Goal: Transaction & Acquisition: Obtain resource

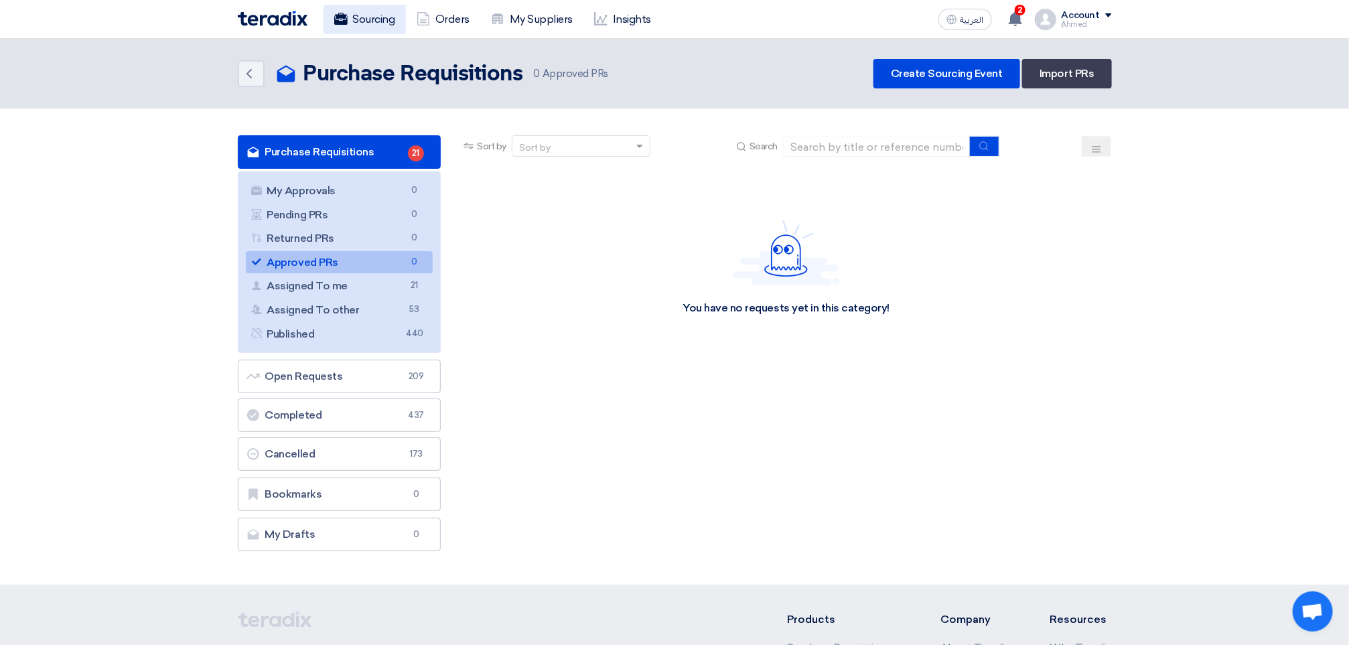
click at [374, 9] on link "Sourcing" at bounding box center [364, 19] width 82 height 29
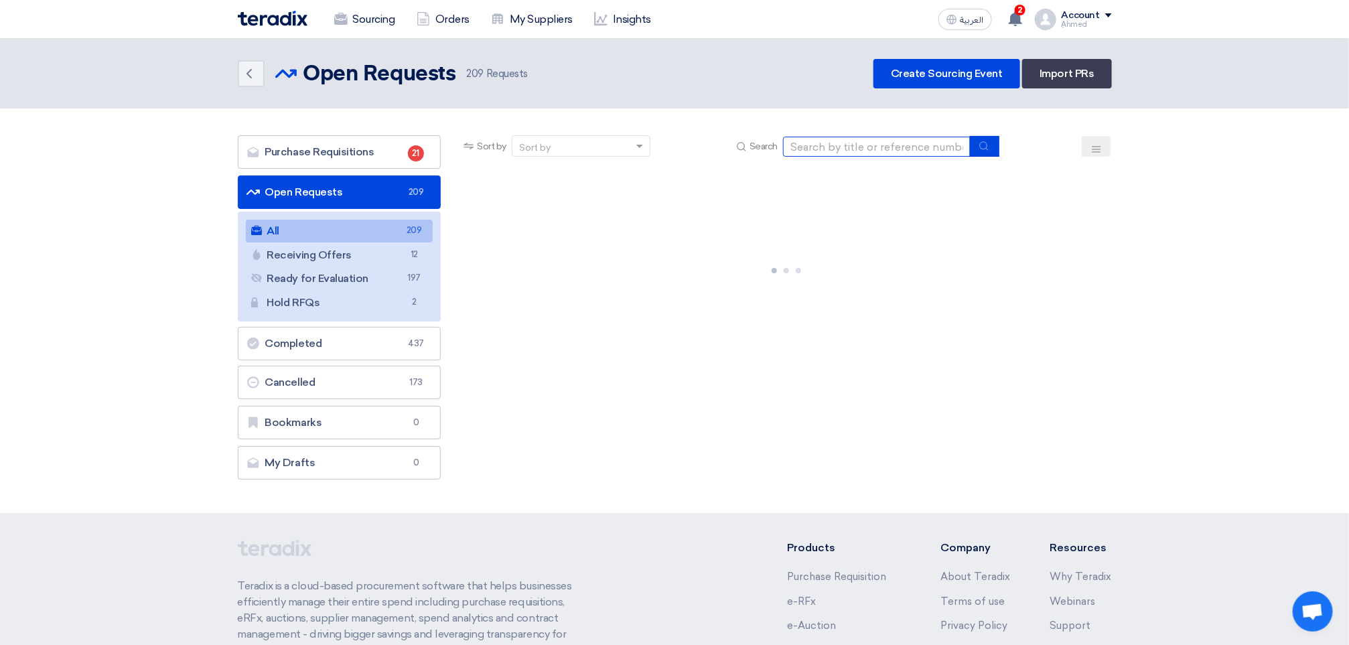
click at [908, 141] on input at bounding box center [876, 147] width 187 height 20
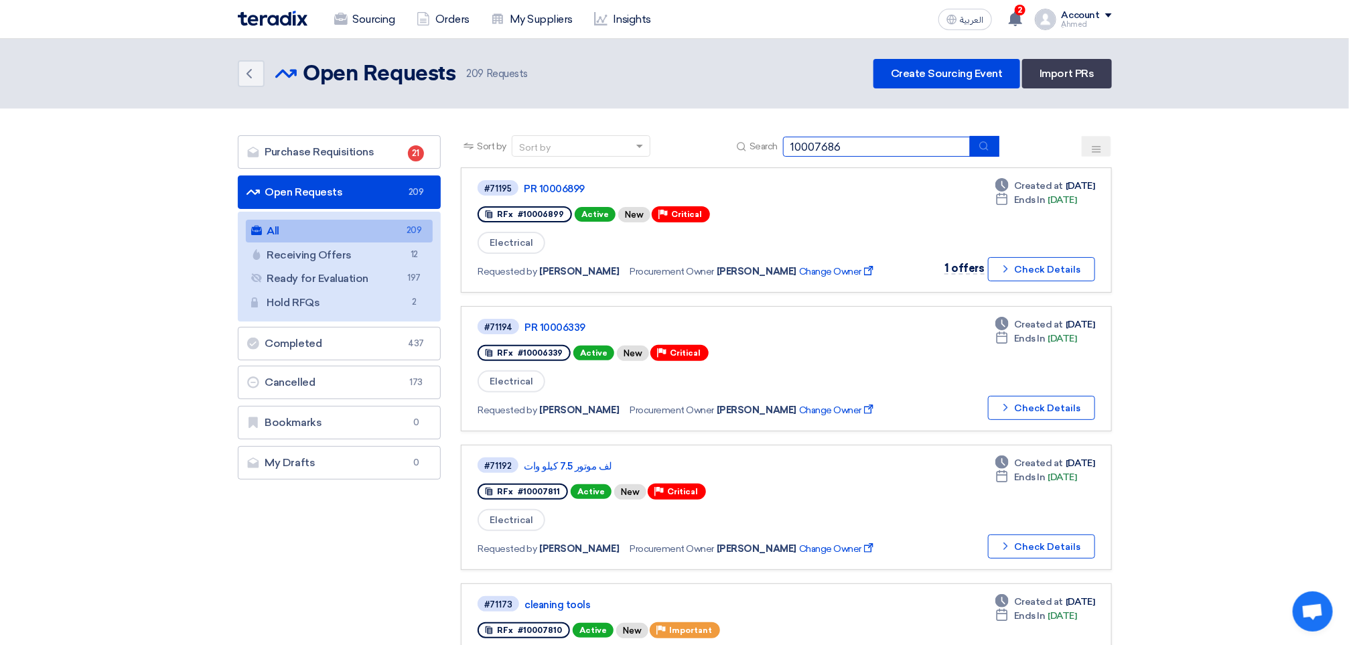
type input "10007686"
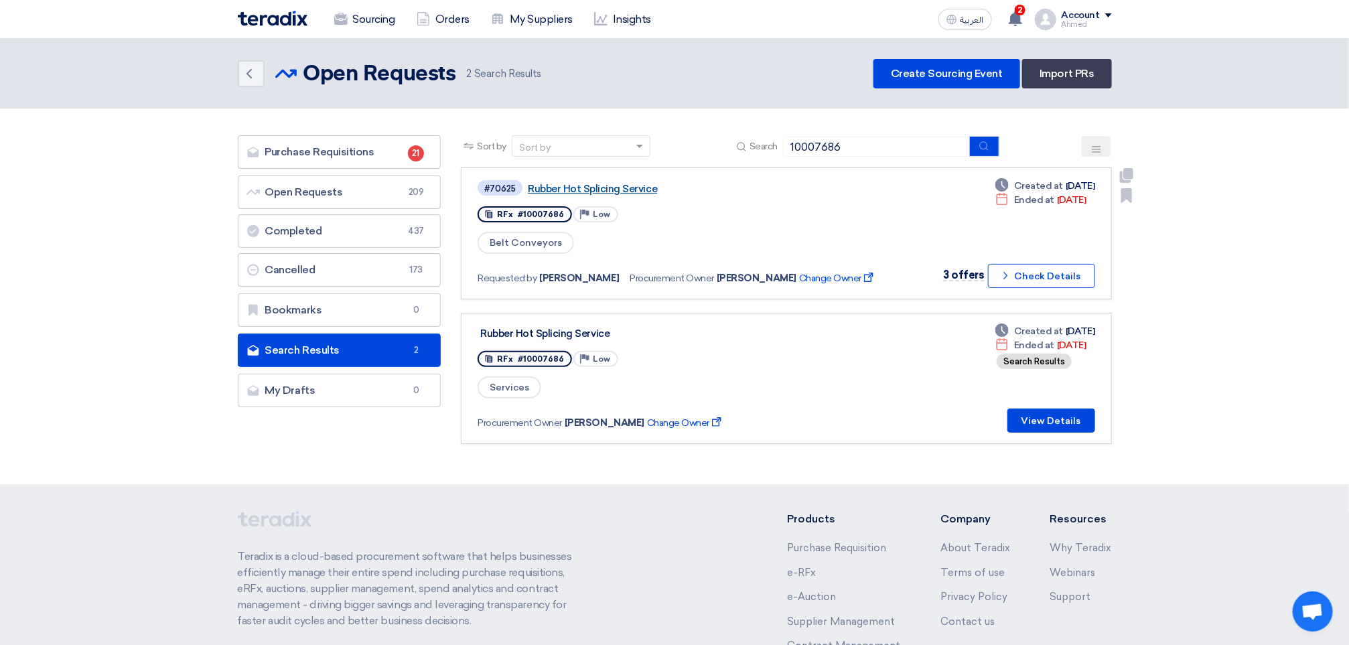
click at [609, 185] on link "Rubber Hot Splicing Service" at bounding box center [695, 189] width 335 height 12
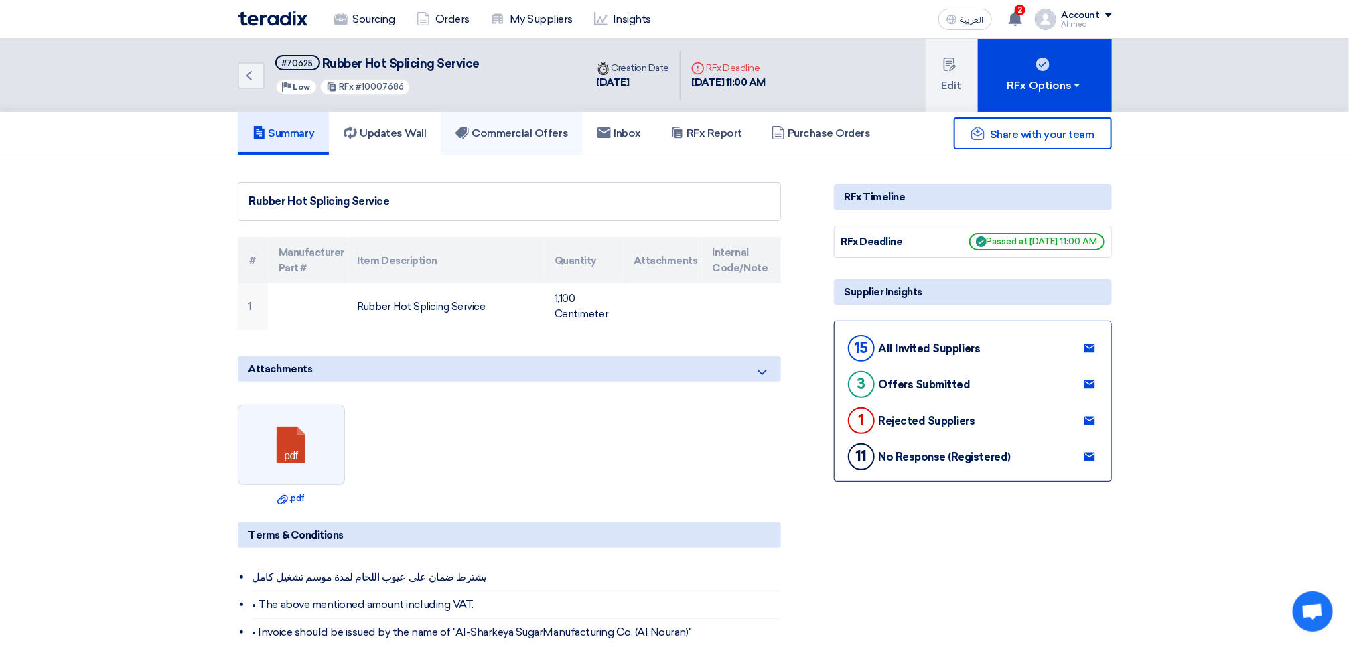
click at [524, 133] on h5 "Commercial Offers" at bounding box center [511, 133] width 112 height 13
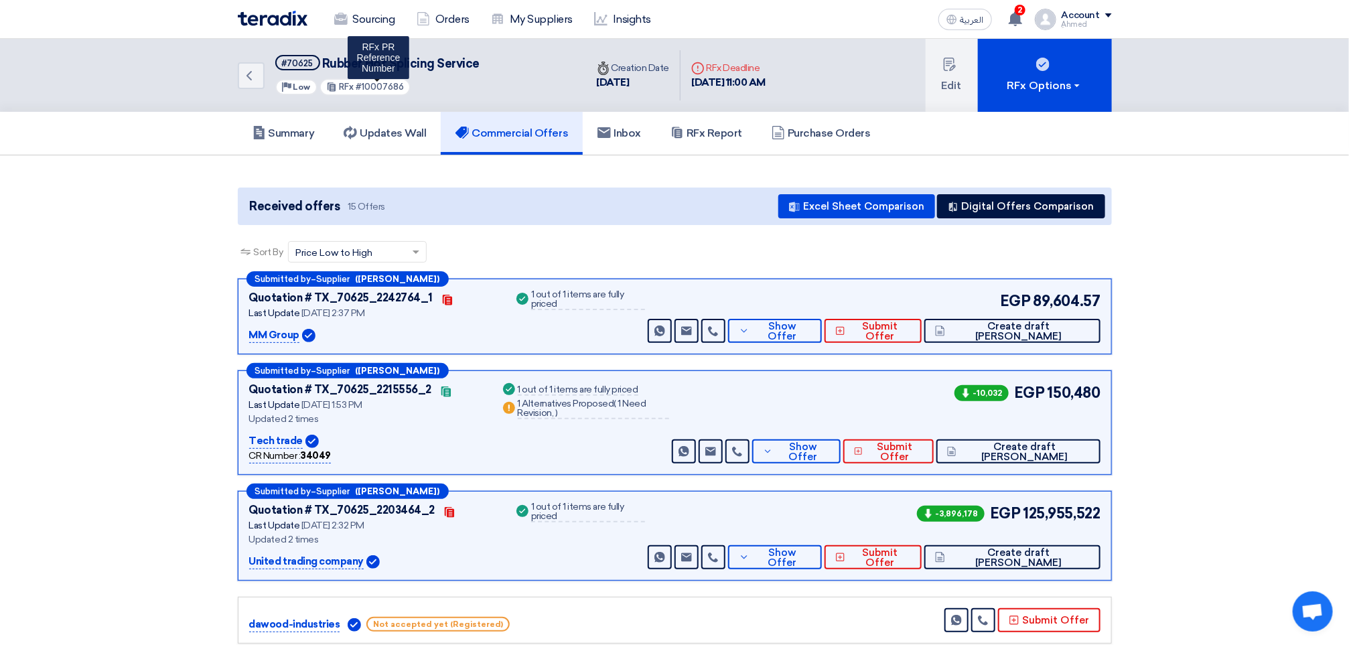
click at [392, 83] on span "#10007686" at bounding box center [380, 87] width 48 height 10
copy span "10007686"
click at [822, 336] on button "Show Offer" at bounding box center [775, 331] width 94 height 24
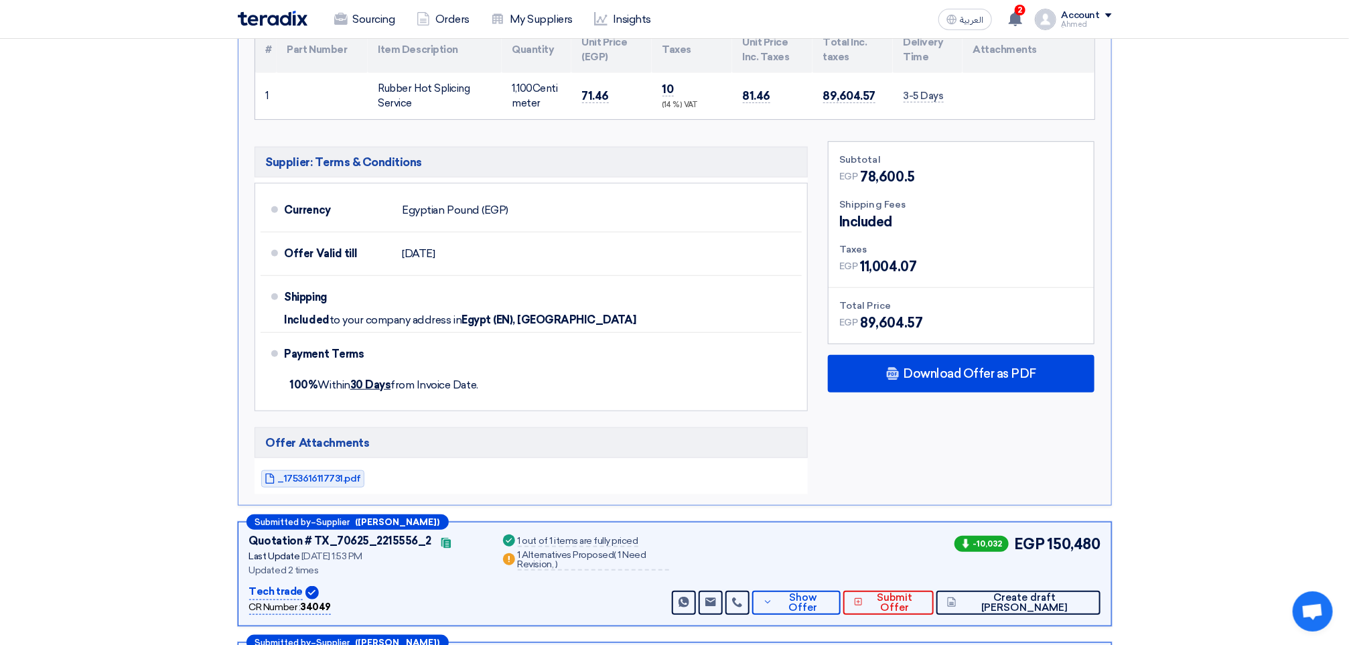
scroll to position [402, 0]
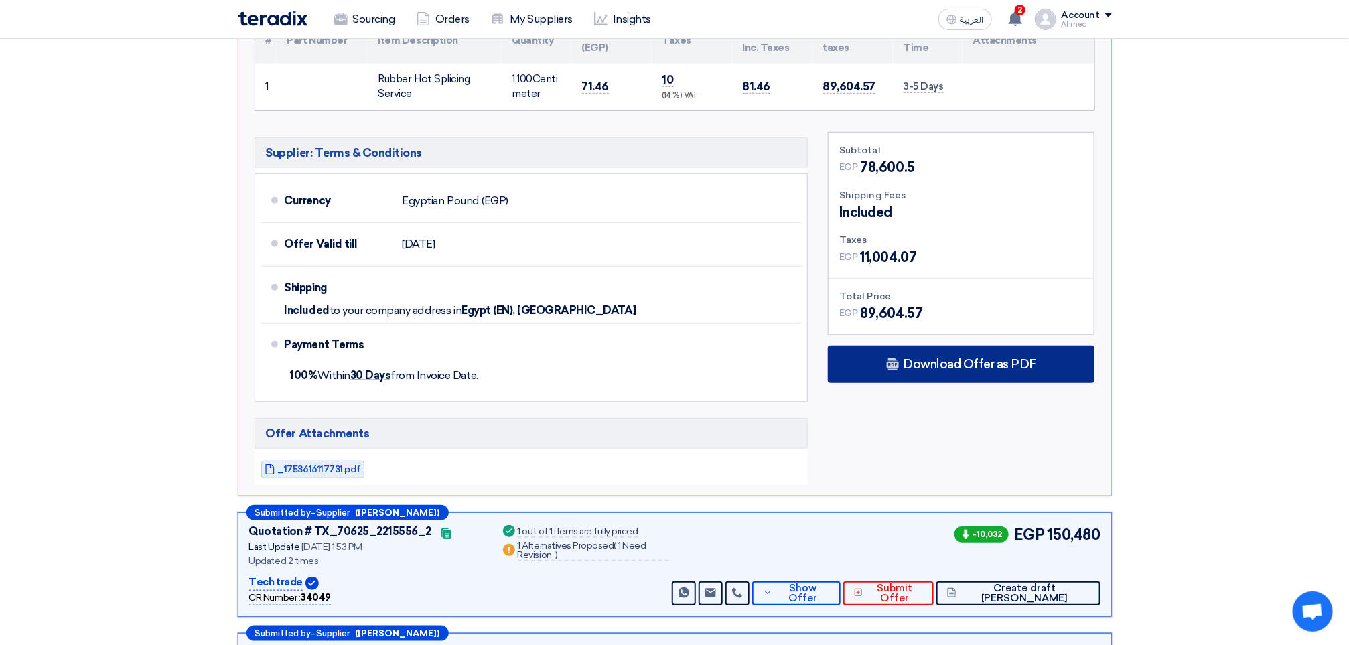
click at [983, 383] on div "Download Offer as PDF" at bounding box center [961, 363] width 266 height 37
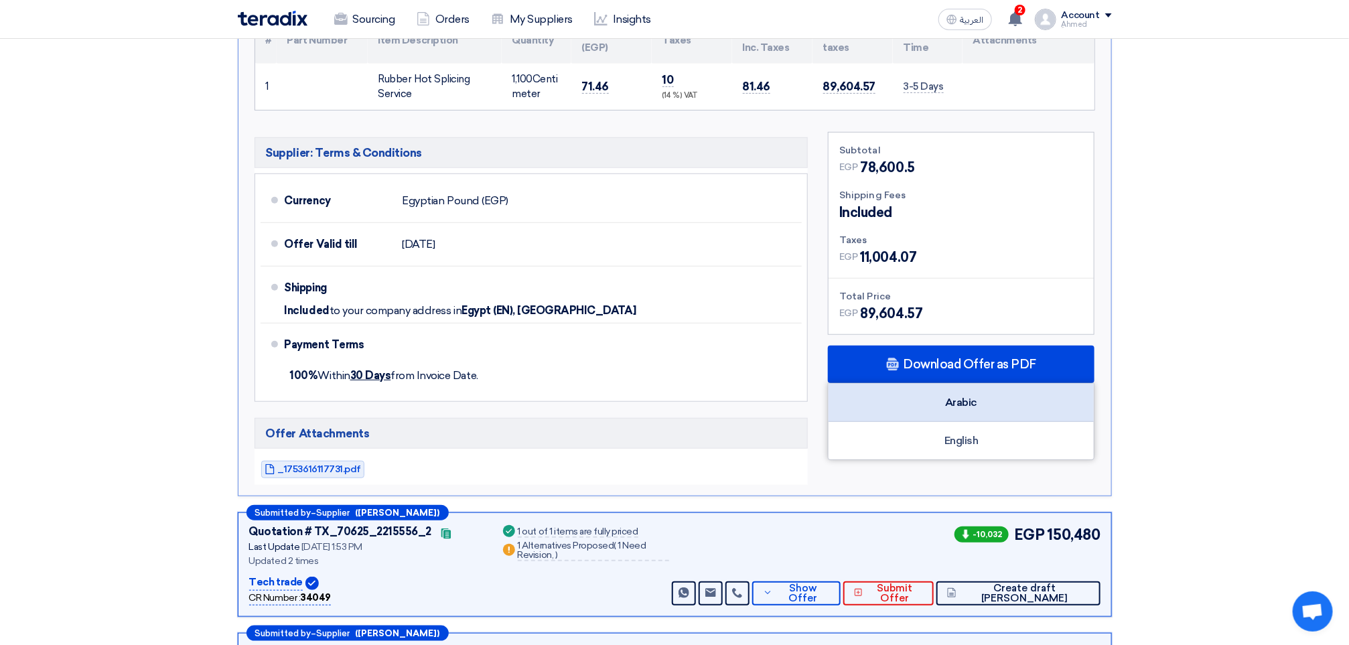
drag, startPoint x: 987, startPoint y: 428, endPoint x: 980, endPoint y: 422, distance: 9.0
click at [986, 422] on div "Arabic" at bounding box center [960, 403] width 265 height 38
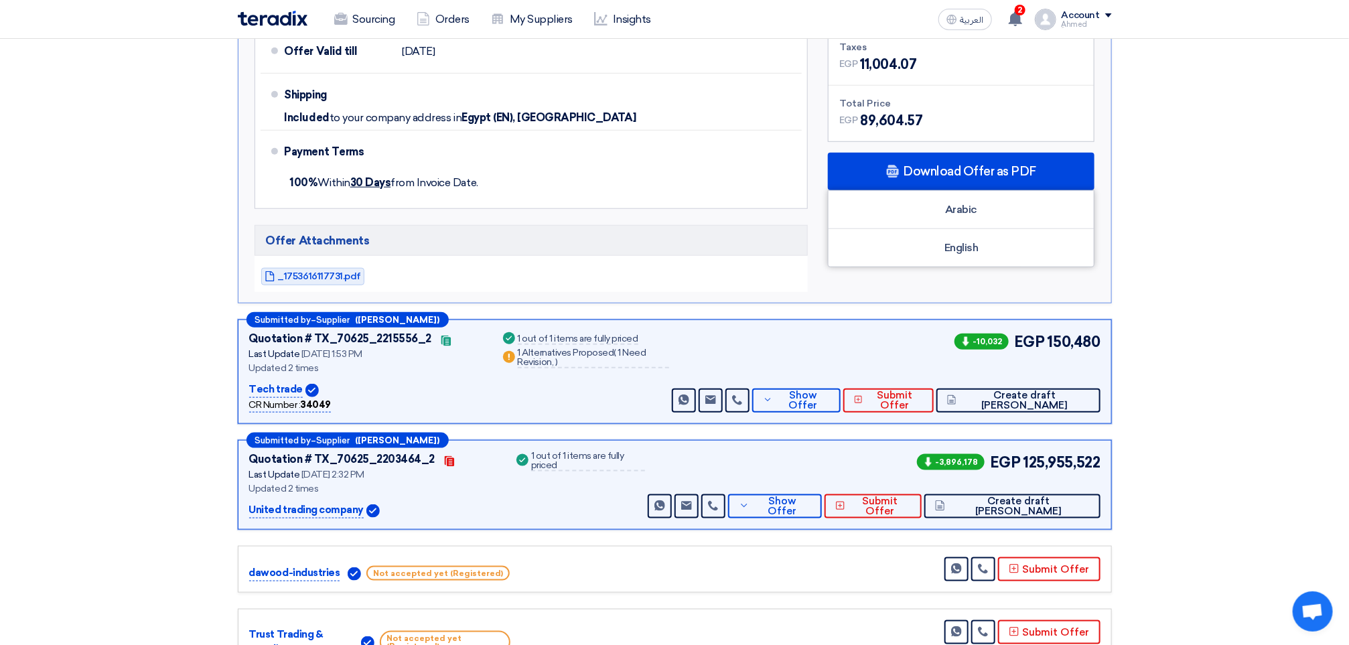
scroll to position [603, 0]
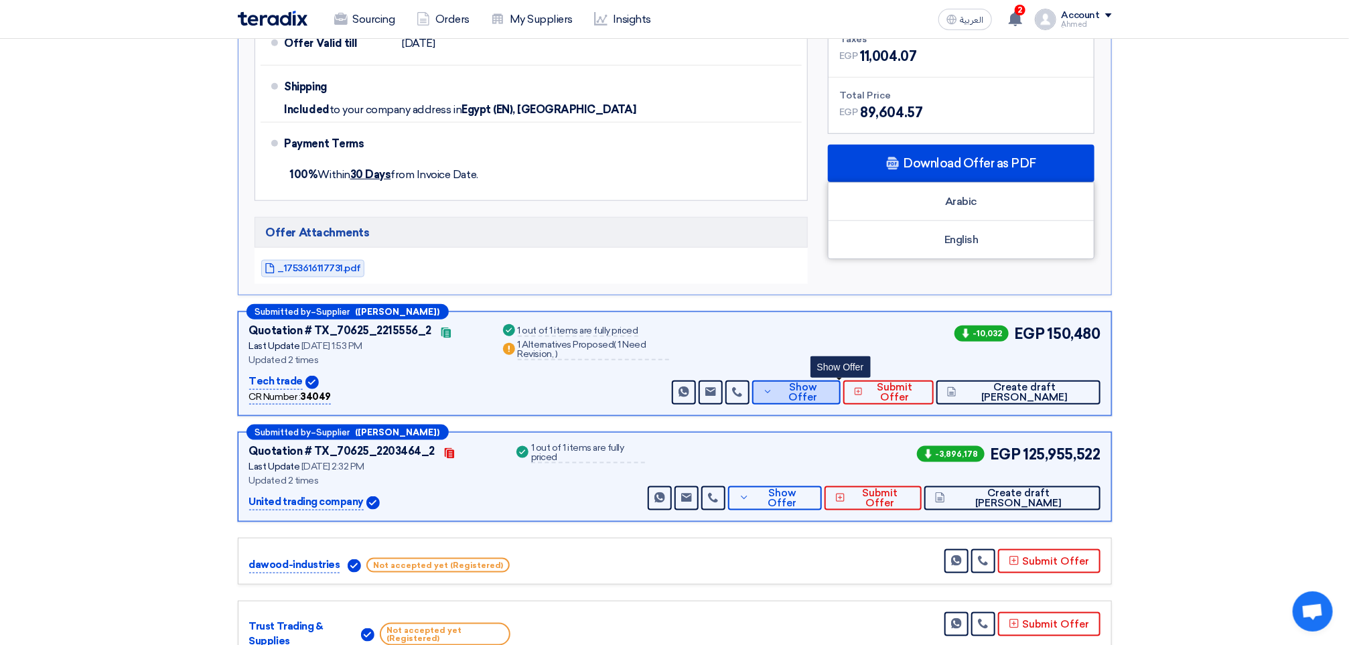
click at [830, 402] on span "Show Offer" at bounding box center [803, 392] width 54 height 20
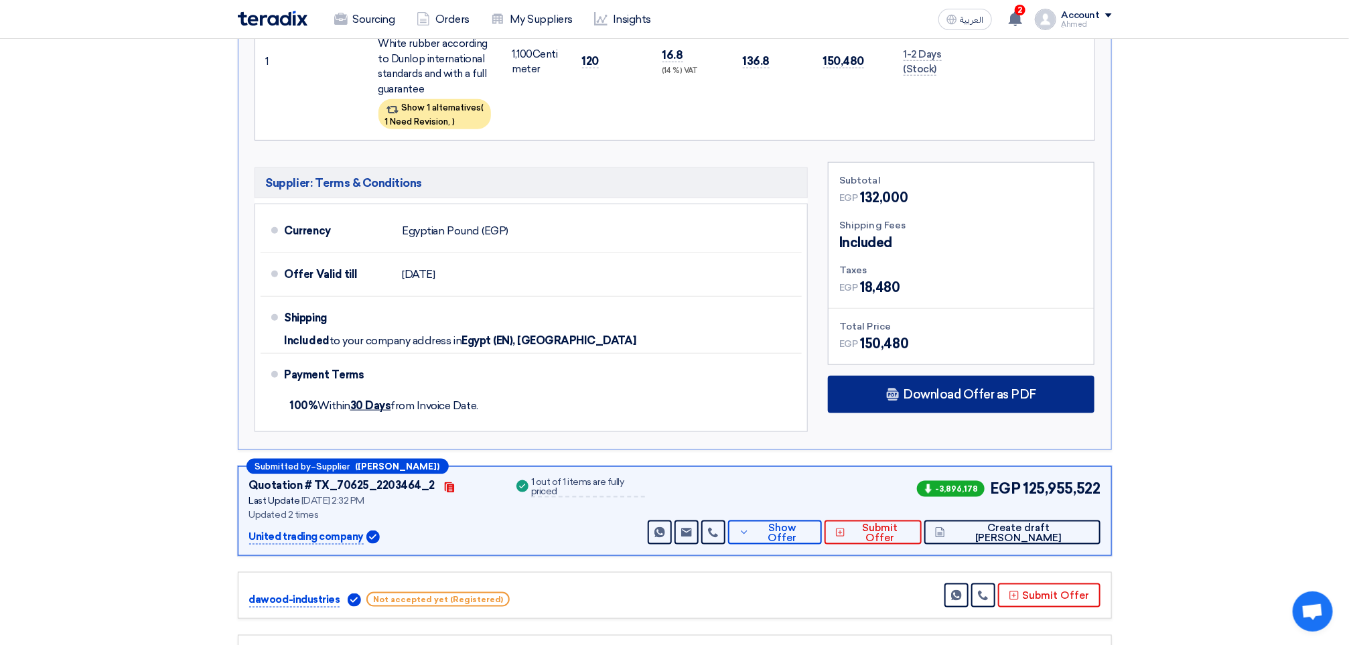
click at [910, 408] on div "Download Offer as PDF" at bounding box center [961, 394] width 266 height 37
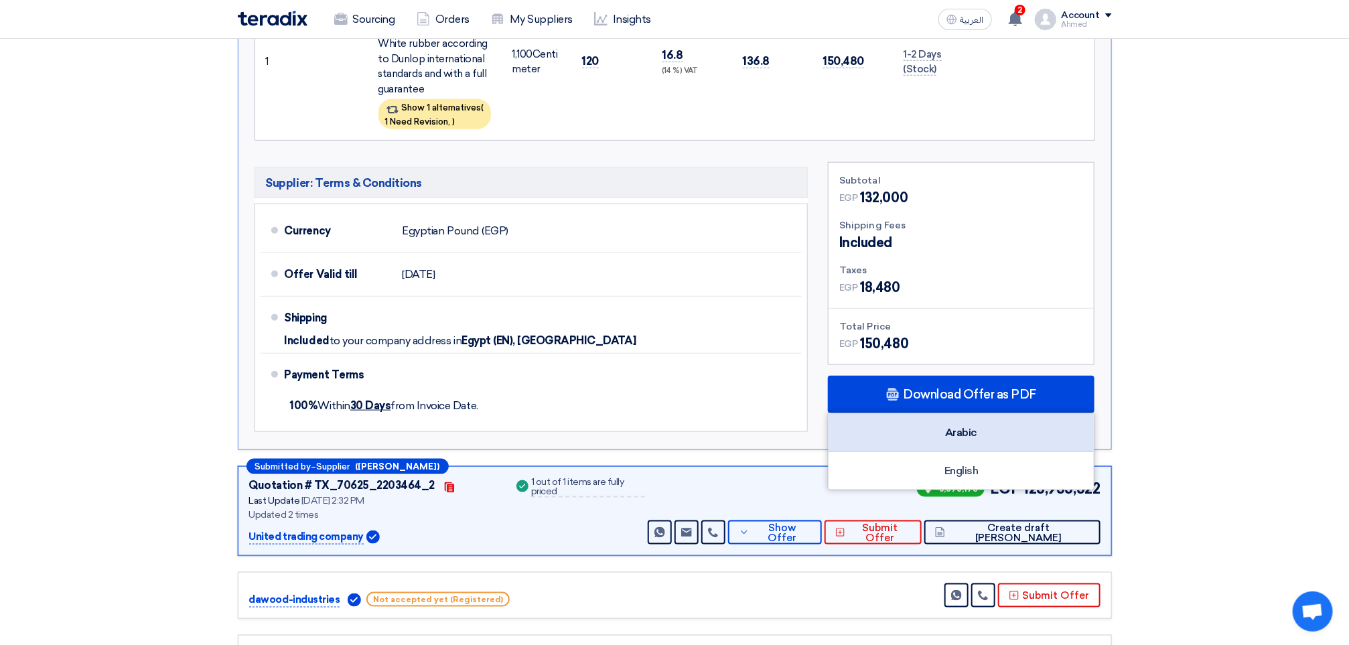
drag, startPoint x: 989, startPoint y: 440, endPoint x: 983, endPoint y: 422, distance: 18.4
click at [988, 441] on div "Arabic" at bounding box center [960, 433] width 265 height 38
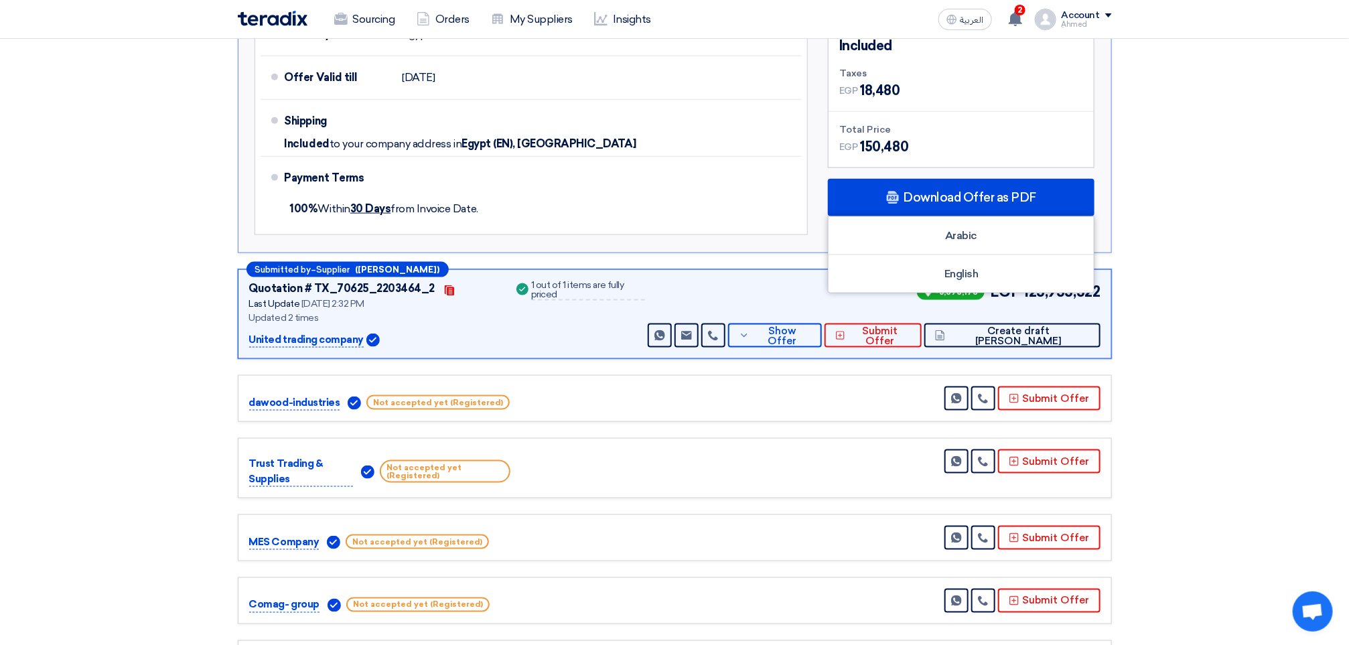
scroll to position [803, 0]
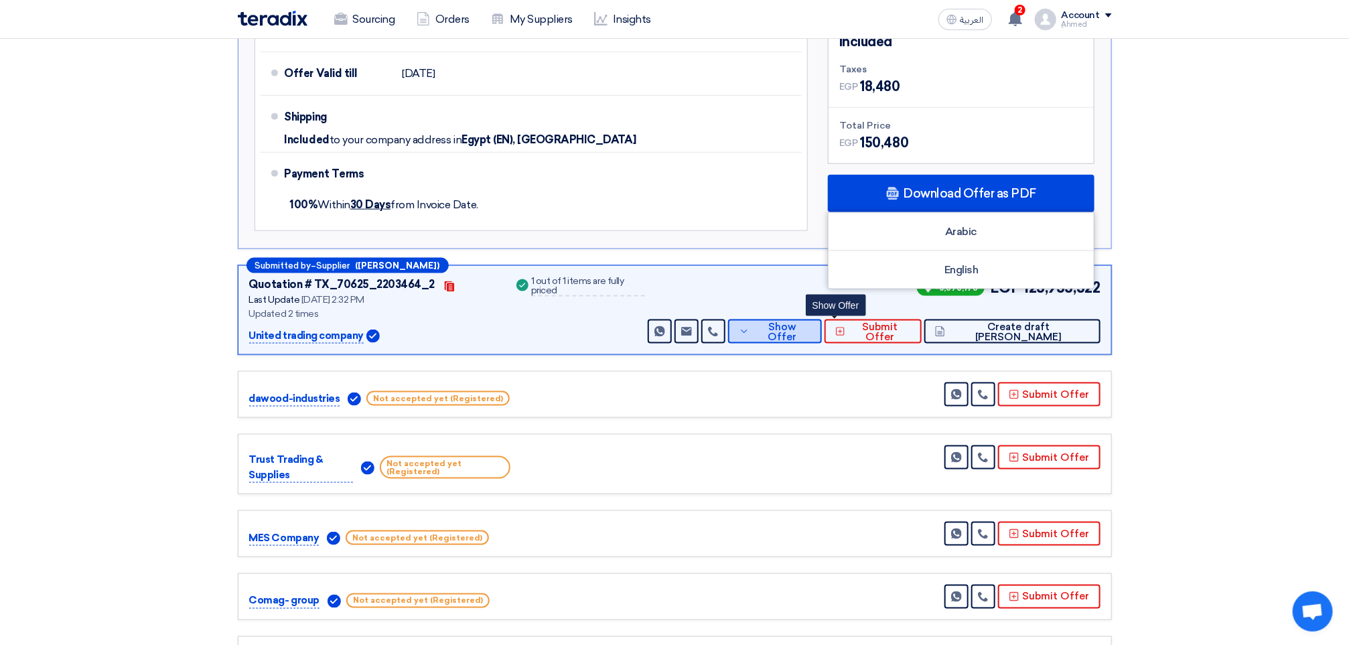
click at [822, 343] on button "Show Offer" at bounding box center [775, 331] width 94 height 24
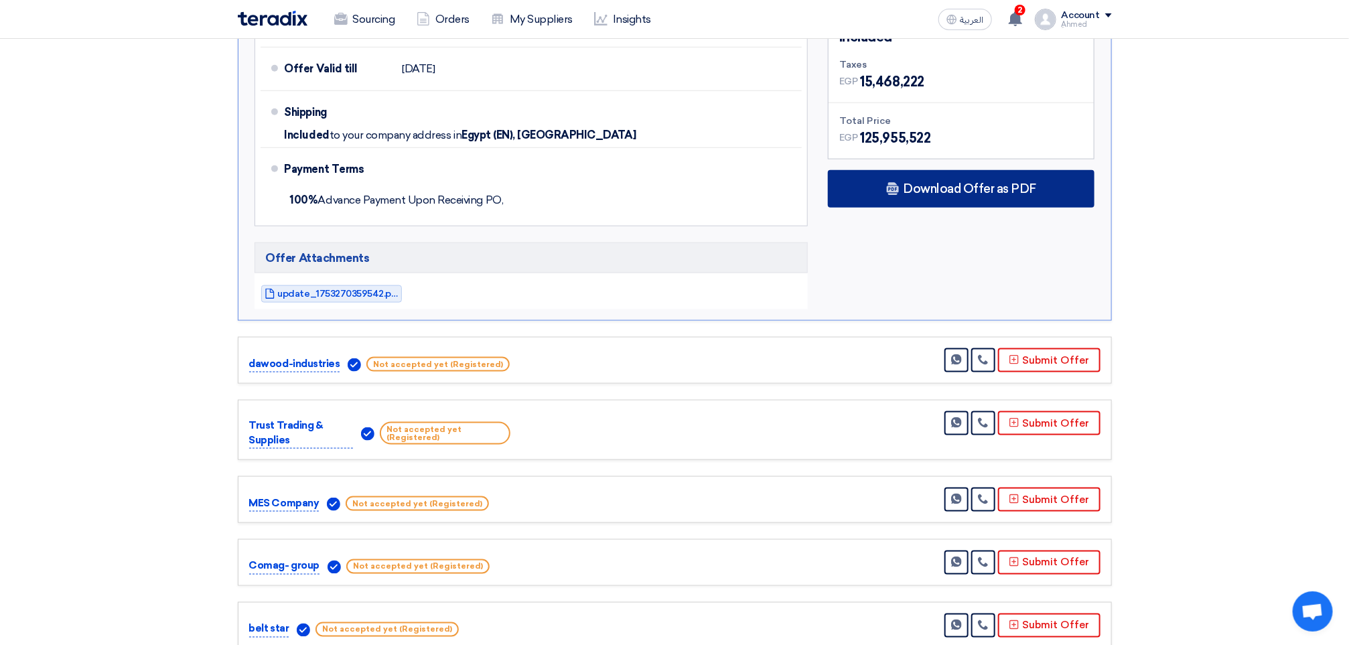
click at [958, 195] on span "Download Offer as PDF" at bounding box center [969, 189] width 133 height 12
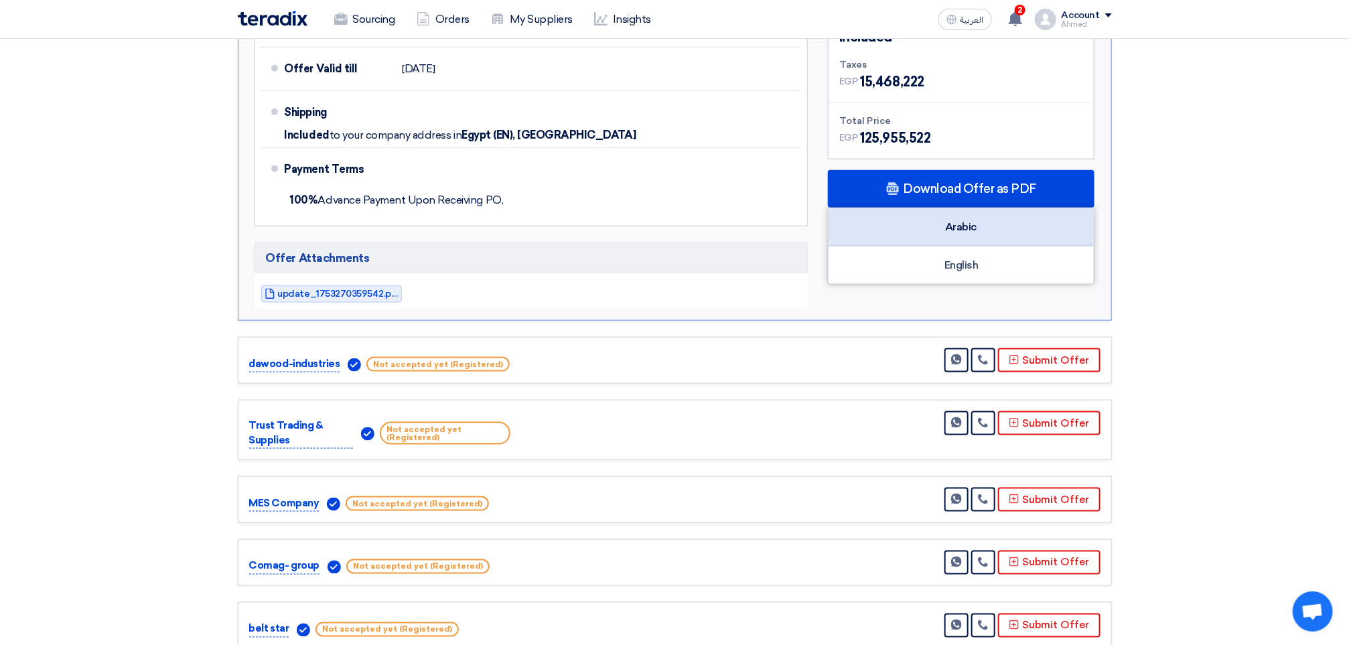
click at [961, 246] on div "Arabic" at bounding box center [960, 227] width 265 height 38
